Goal: Information Seeking & Learning: Learn about a topic

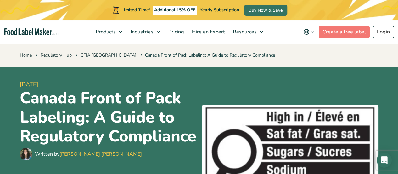
scroll to position [31, 0]
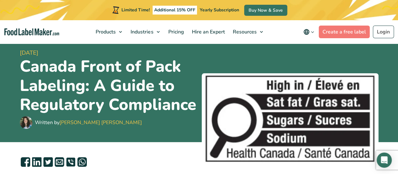
click at [86, 126] on link "[PERSON_NAME] [PERSON_NAME]" at bounding box center [101, 122] width 83 height 7
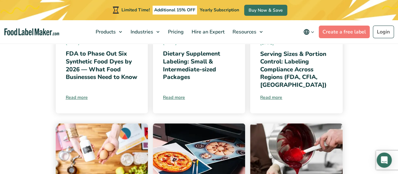
scroll to position [252, 0]
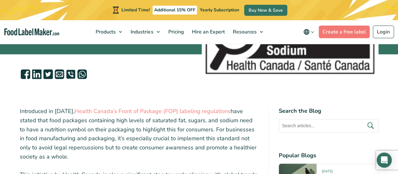
scroll to position [126, 0]
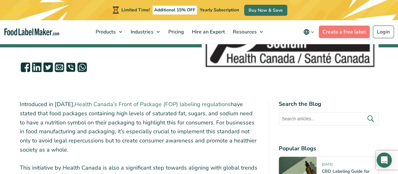
click at [141, 108] on link "Health Canada’s Front of Package (FOP) labeling regulations" at bounding box center [153, 104] width 156 height 8
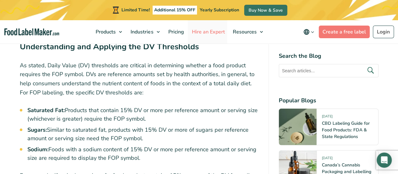
scroll to position [1858, 0]
